Goal: Information Seeking & Learning: Find specific page/section

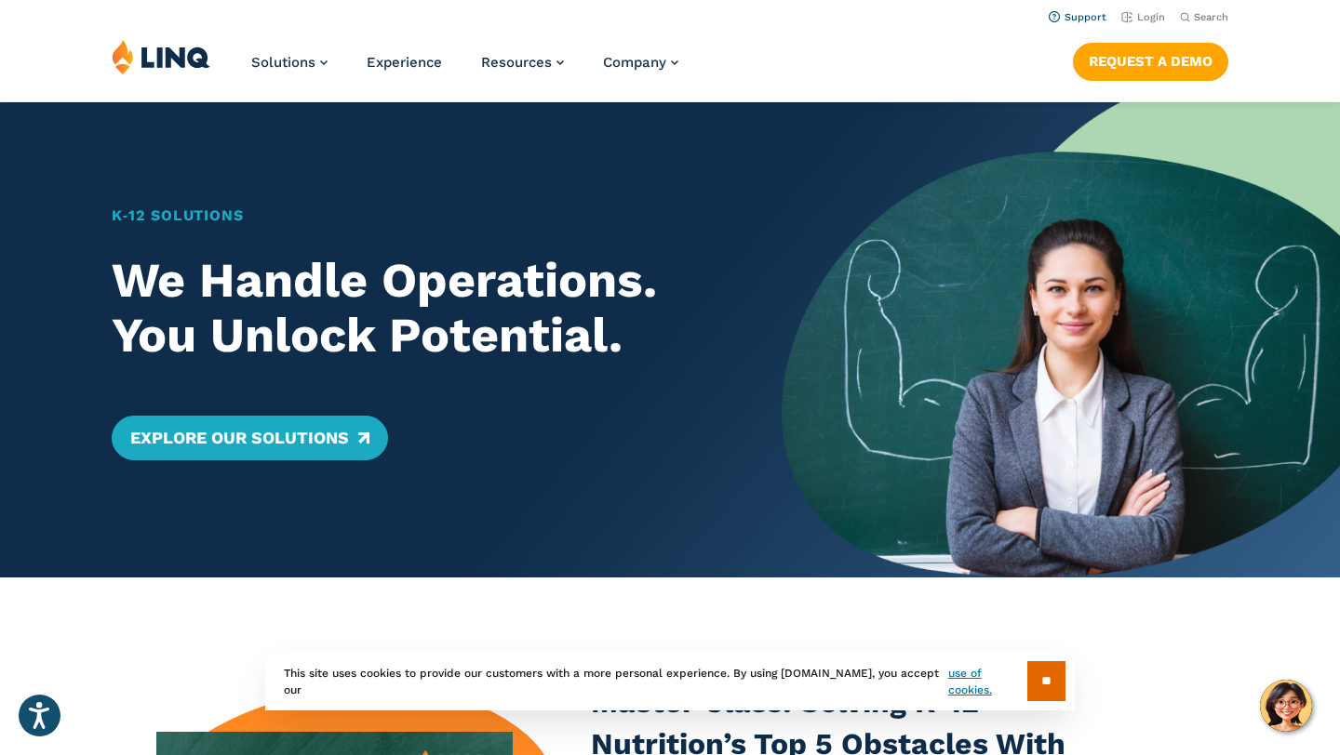
click at [1080, 17] on link "Support" at bounding box center [1077, 17] width 58 height 12
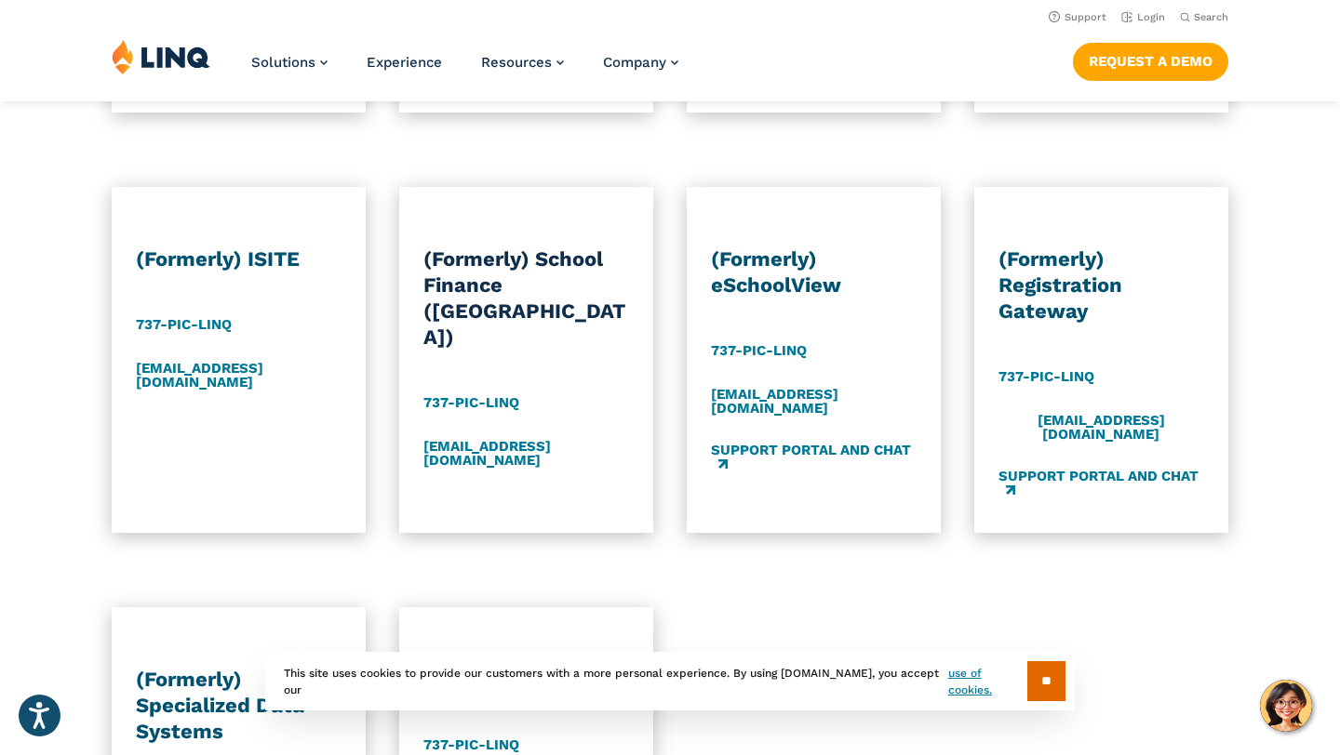
scroll to position [1720, 0]
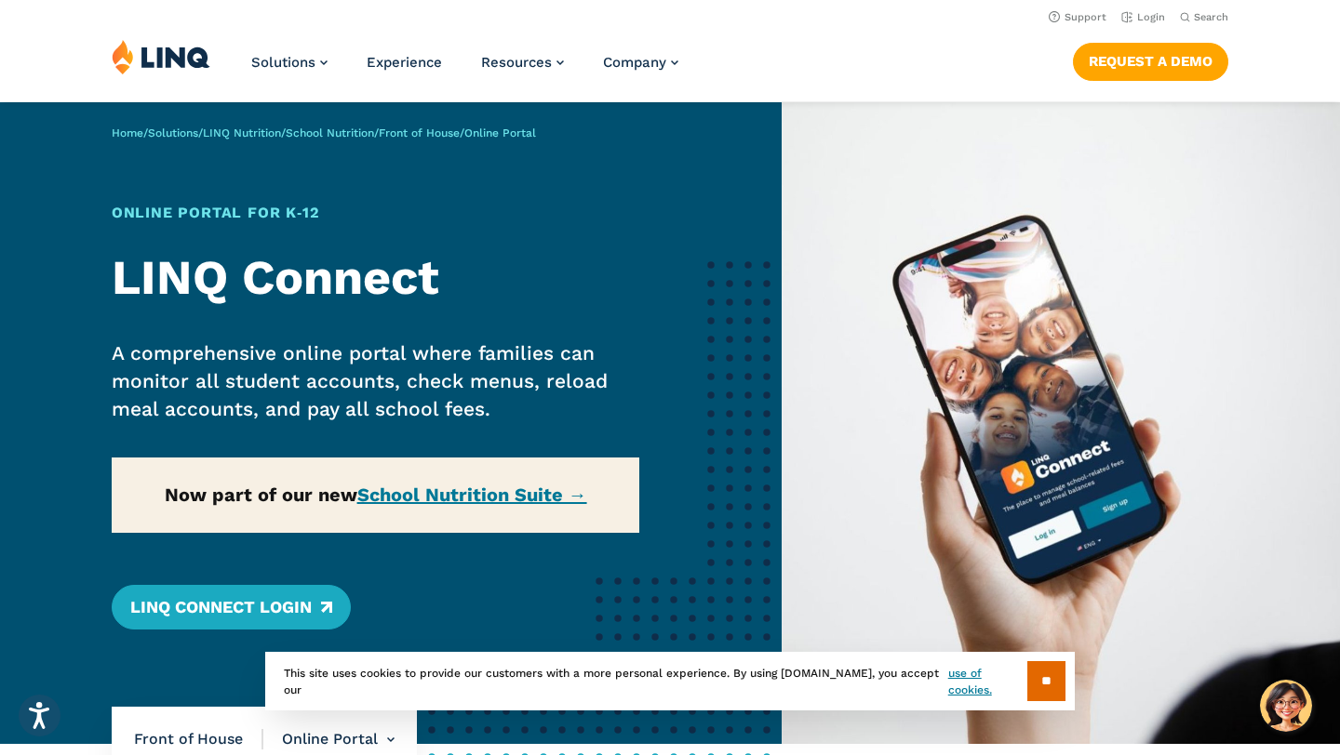
click at [452, 501] on div "Home / Solutions / LINQ Nutrition / School Nutrition / Front of House / Online …" at bounding box center [390, 423] width 781 height 642
